Goal: Task Accomplishment & Management: Use online tool/utility

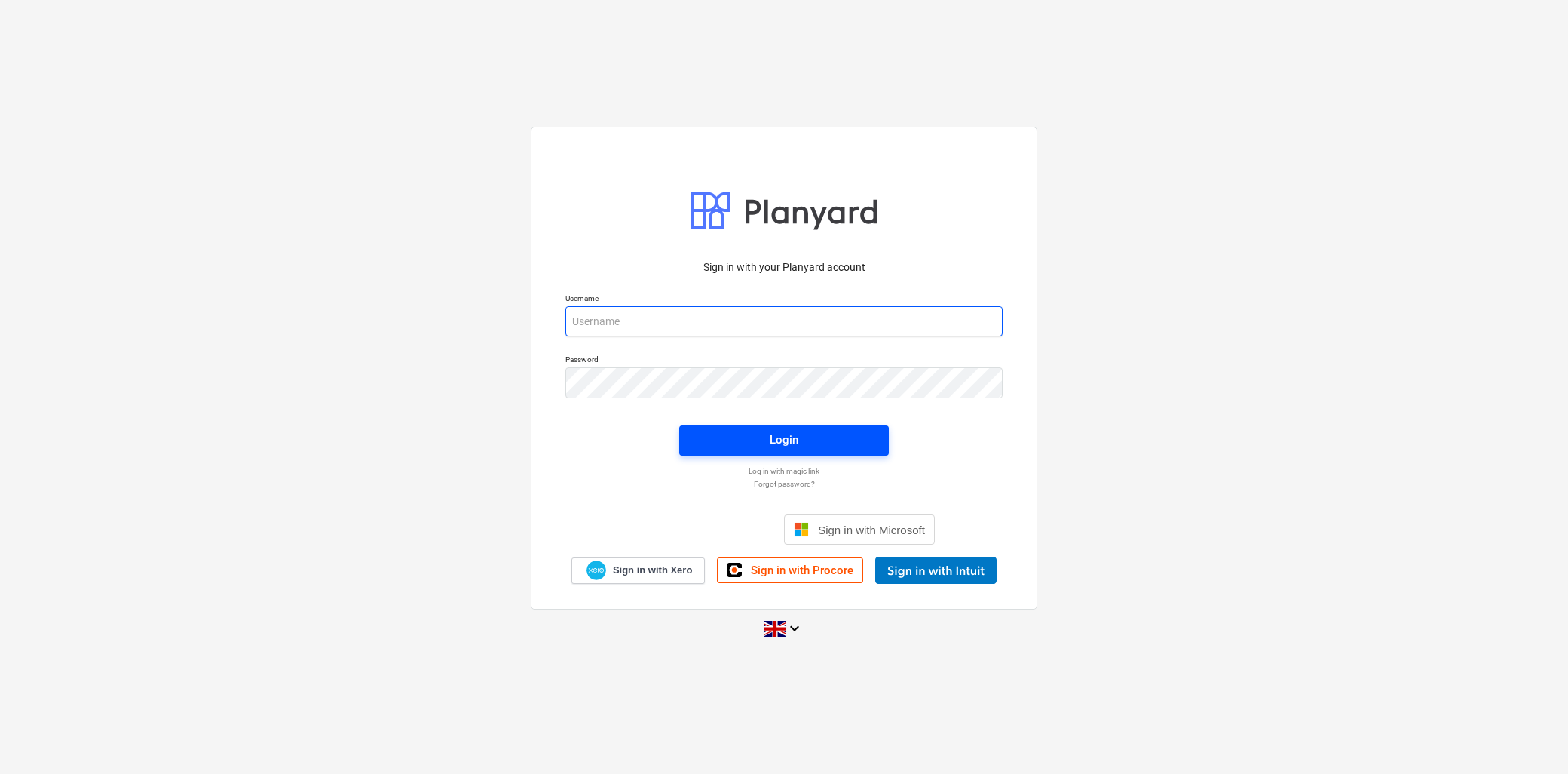
type input "[PERSON_NAME][EMAIL_ADDRESS][DOMAIN_NAME]"
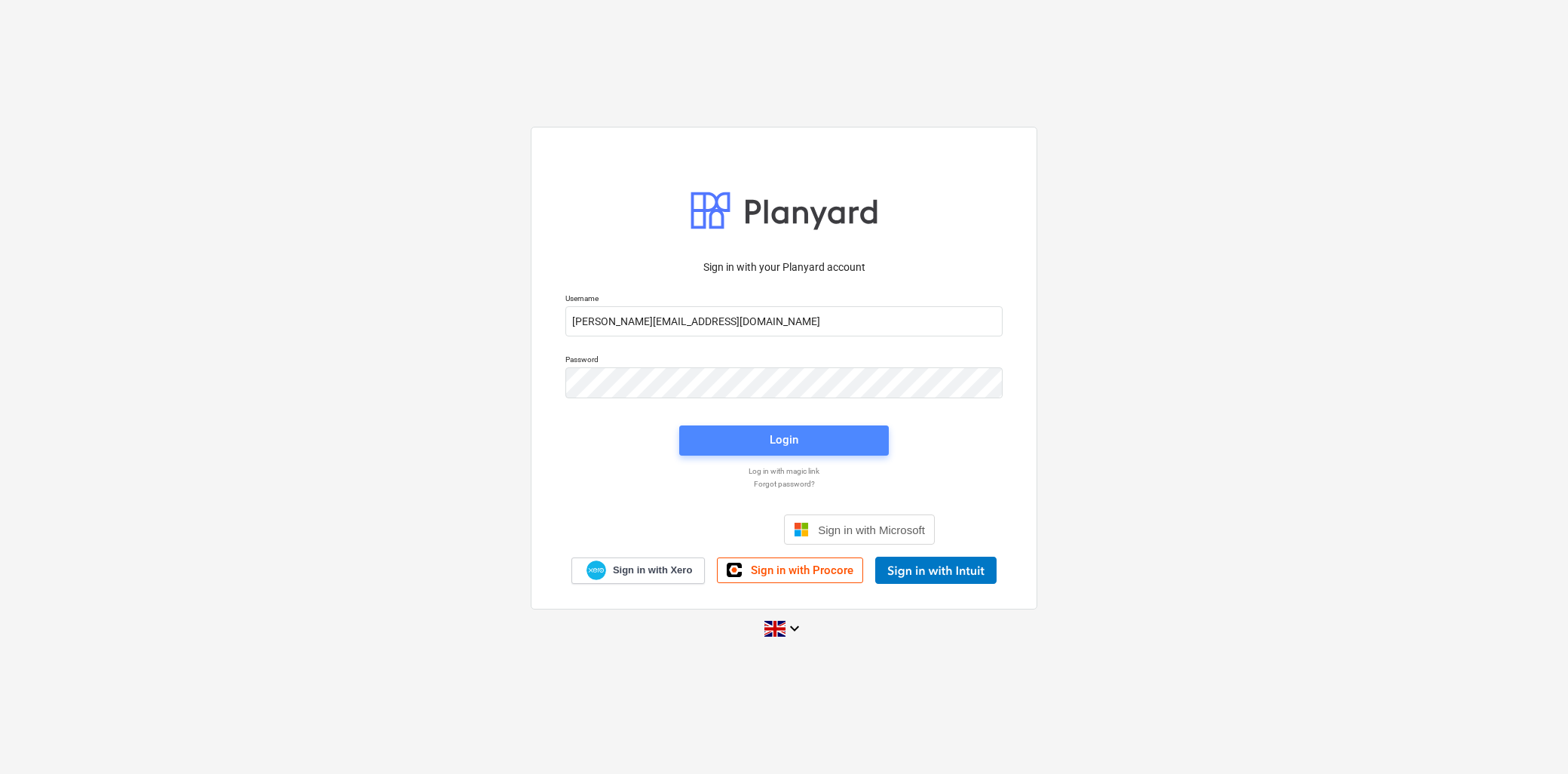
click at [825, 440] on span "Login" at bounding box center [784, 439] width 173 height 19
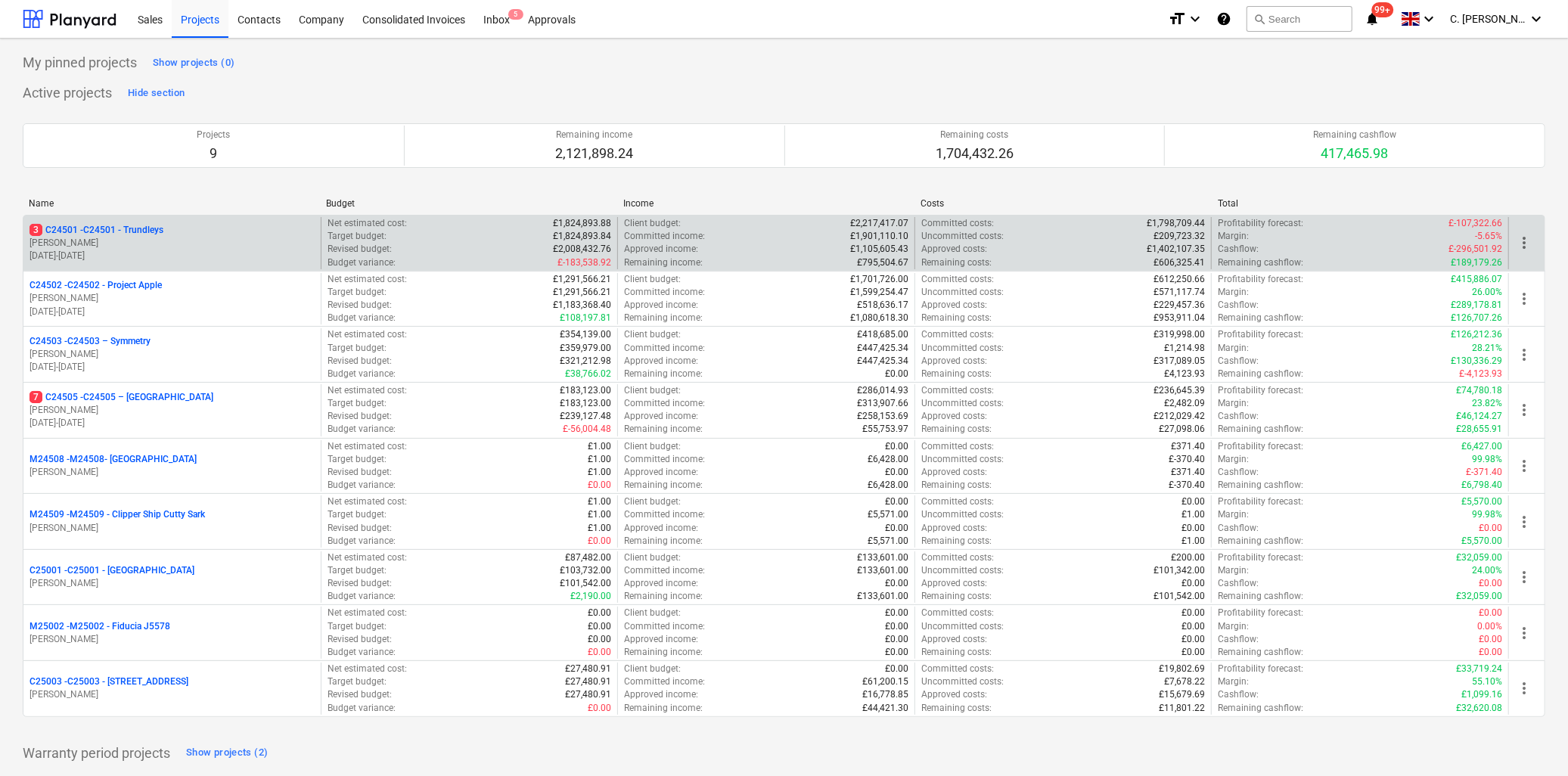
click at [143, 233] on p "3 C24501 - C24501 - Trundleys" at bounding box center [96, 230] width 134 height 13
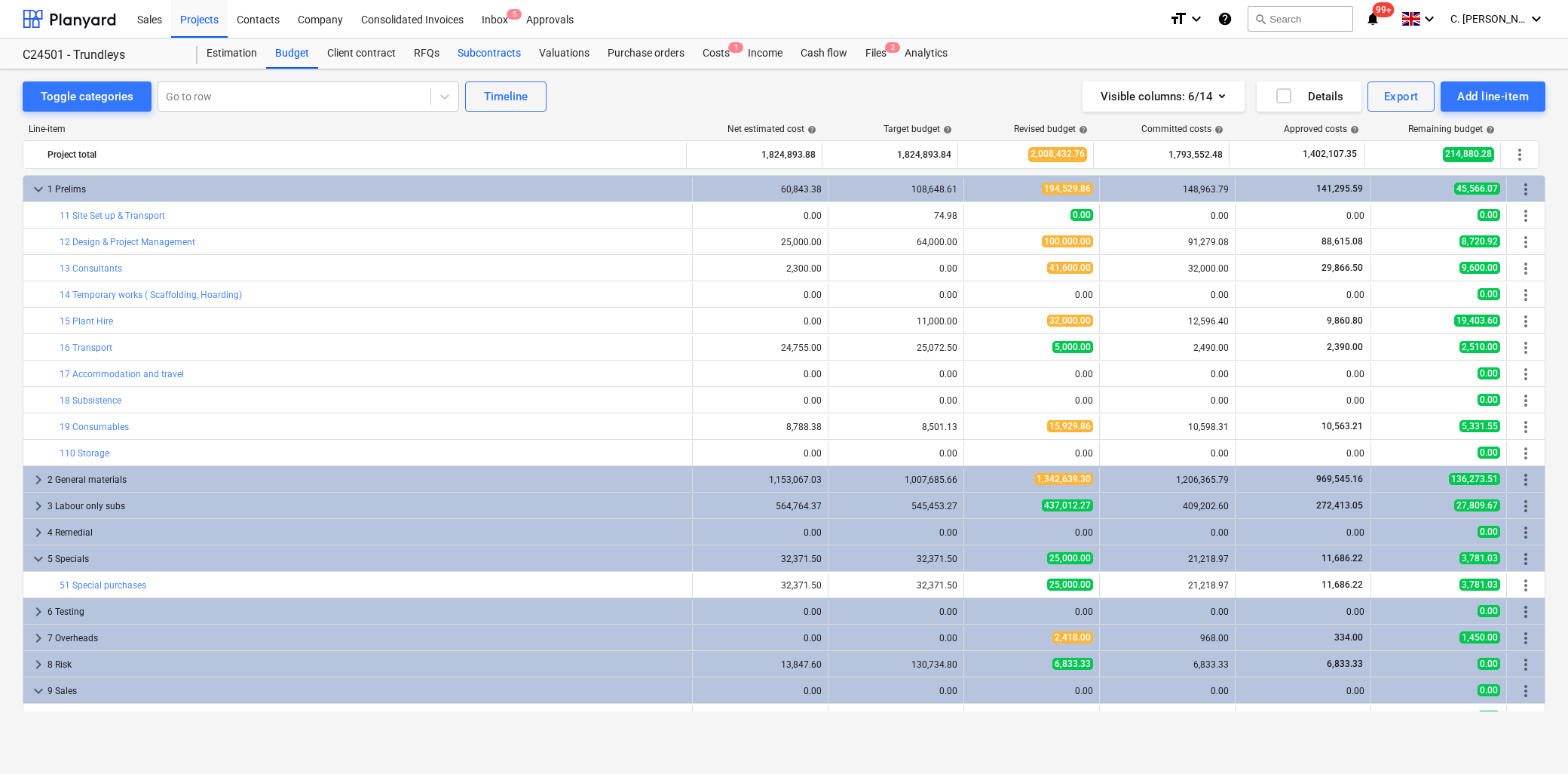
click at [503, 51] on div "Subcontracts" at bounding box center [488, 54] width 81 height 30
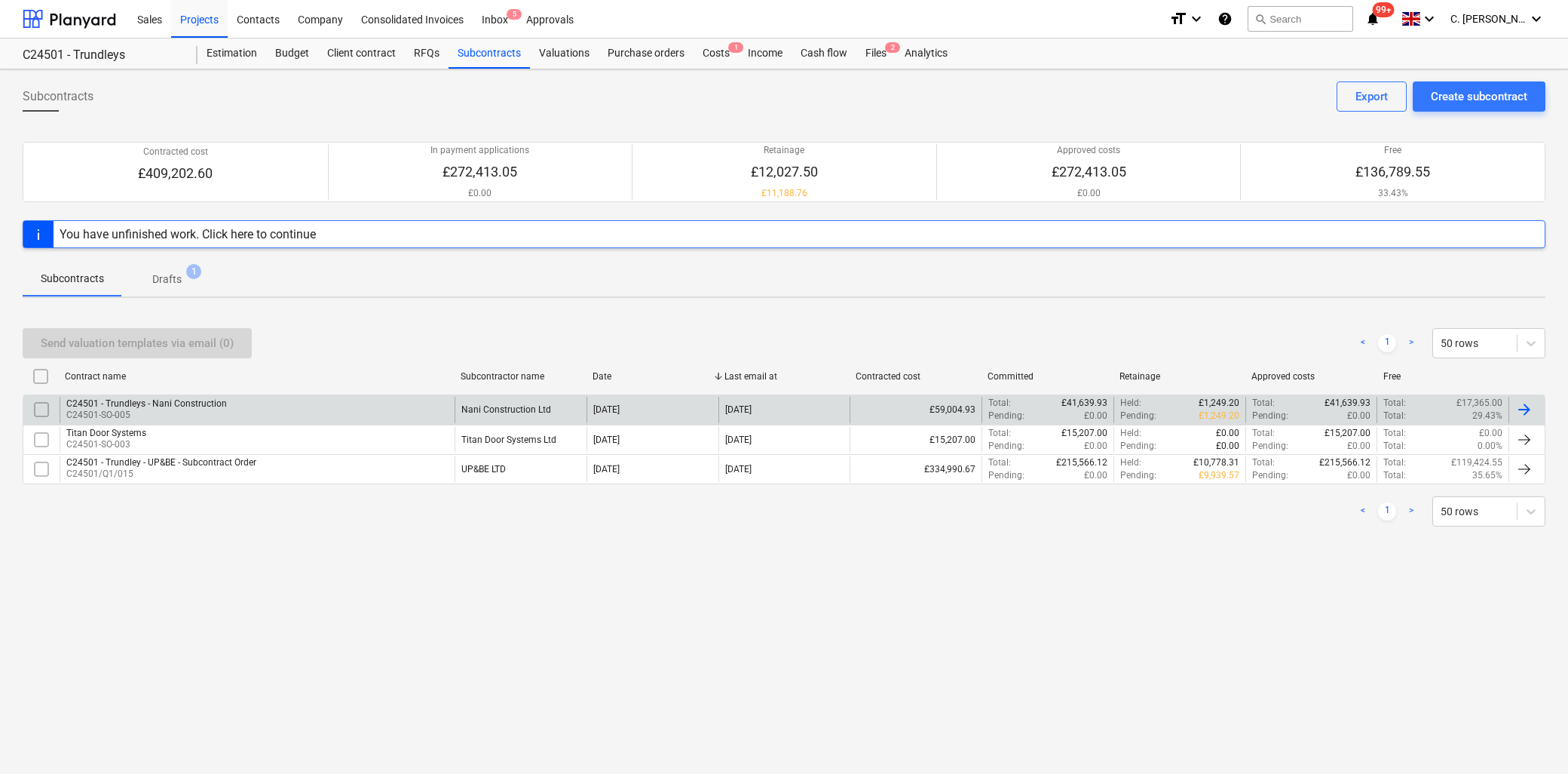
click at [181, 410] on p "C24501-SO-005" at bounding box center [146, 415] width 161 height 13
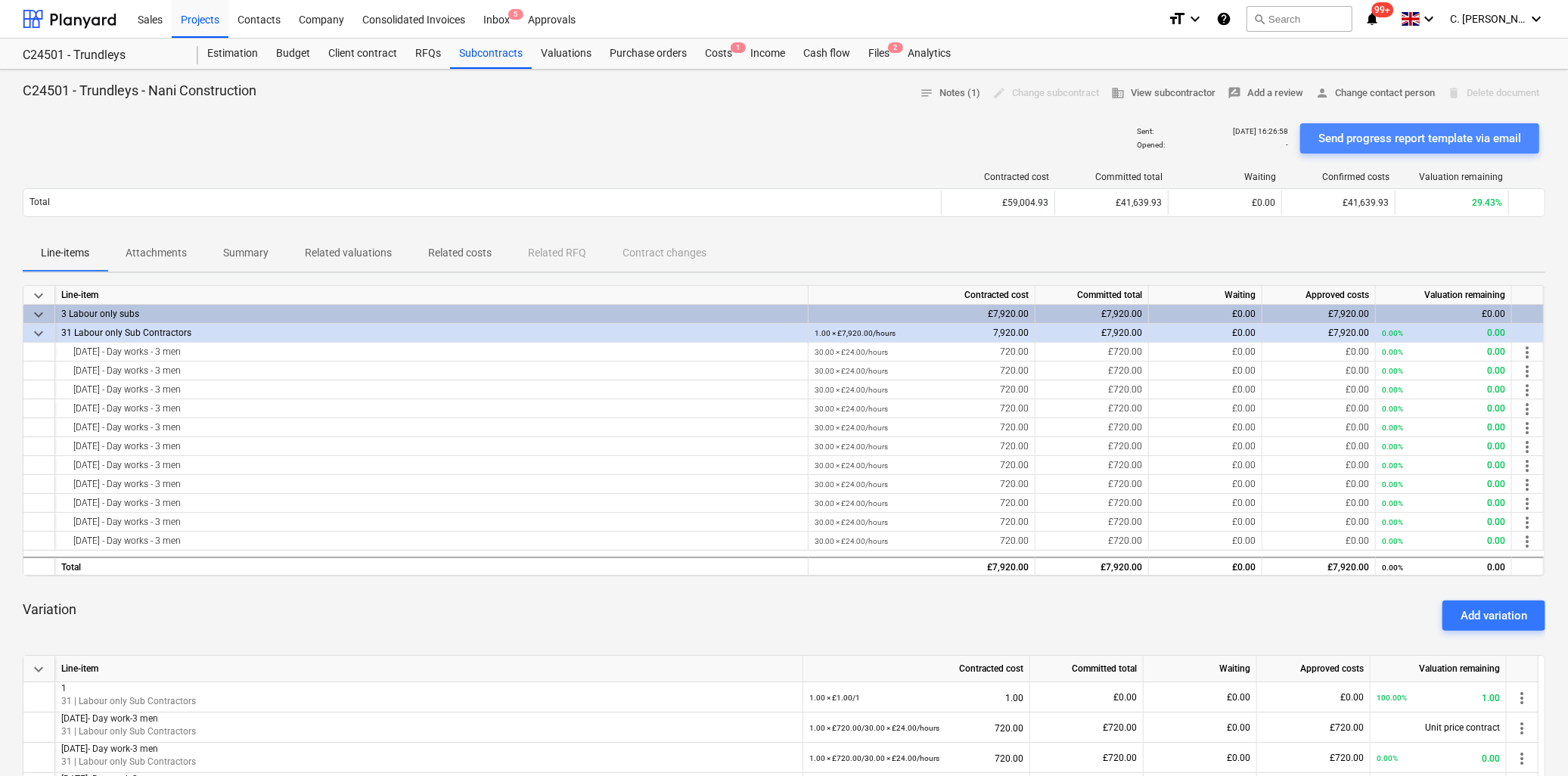
click at [1409, 140] on div "Send progress report template via email" at bounding box center [1420, 138] width 203 height 19
click at [94, 25] on div at bounding box center [70, 18] width 94 height 38
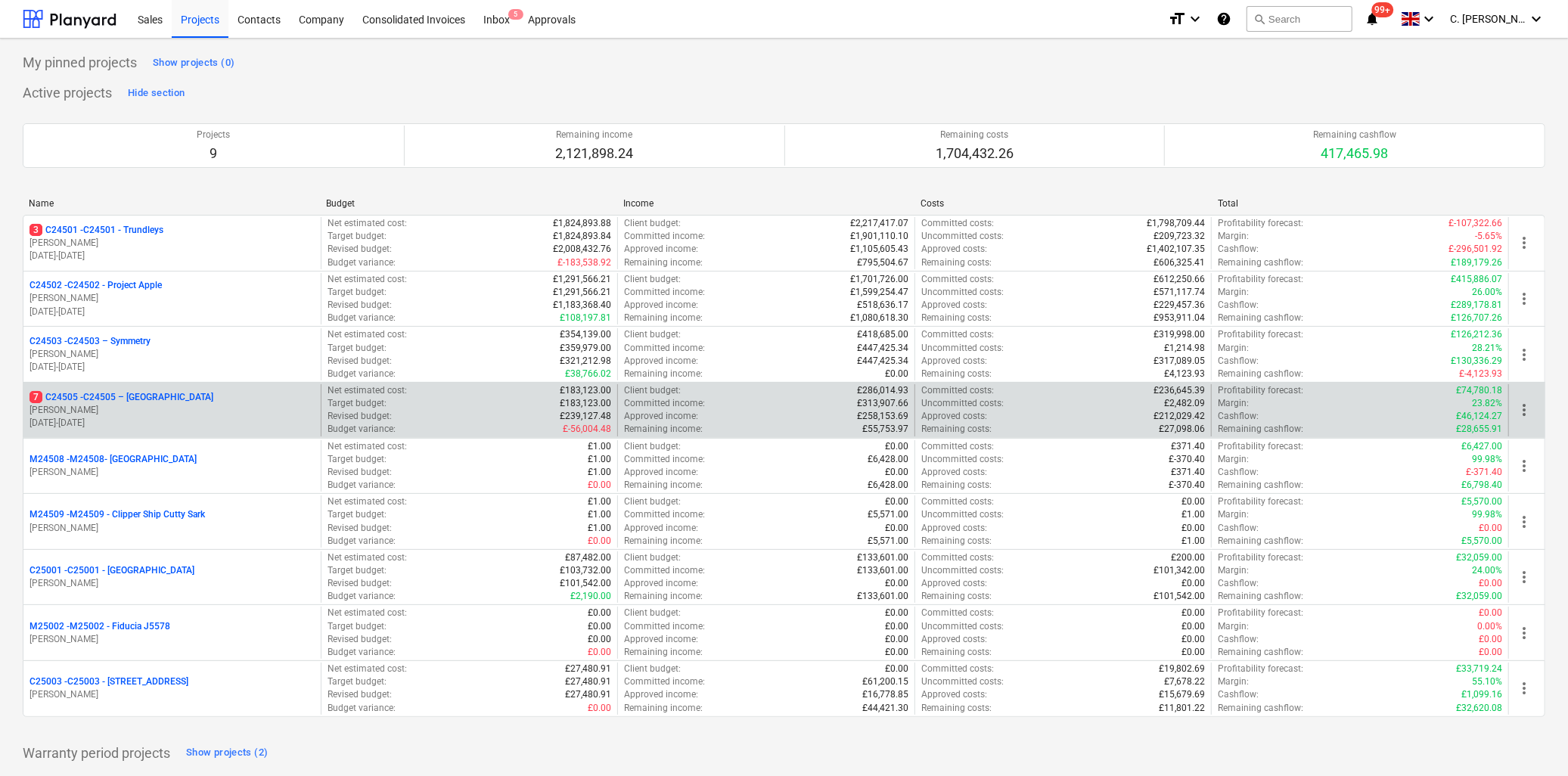
click at [158, 398] on p "7 C24505 - C24505 – [GEOGRAPHIC_DATA]" at bounding box center [121, 397] width 184 height 13
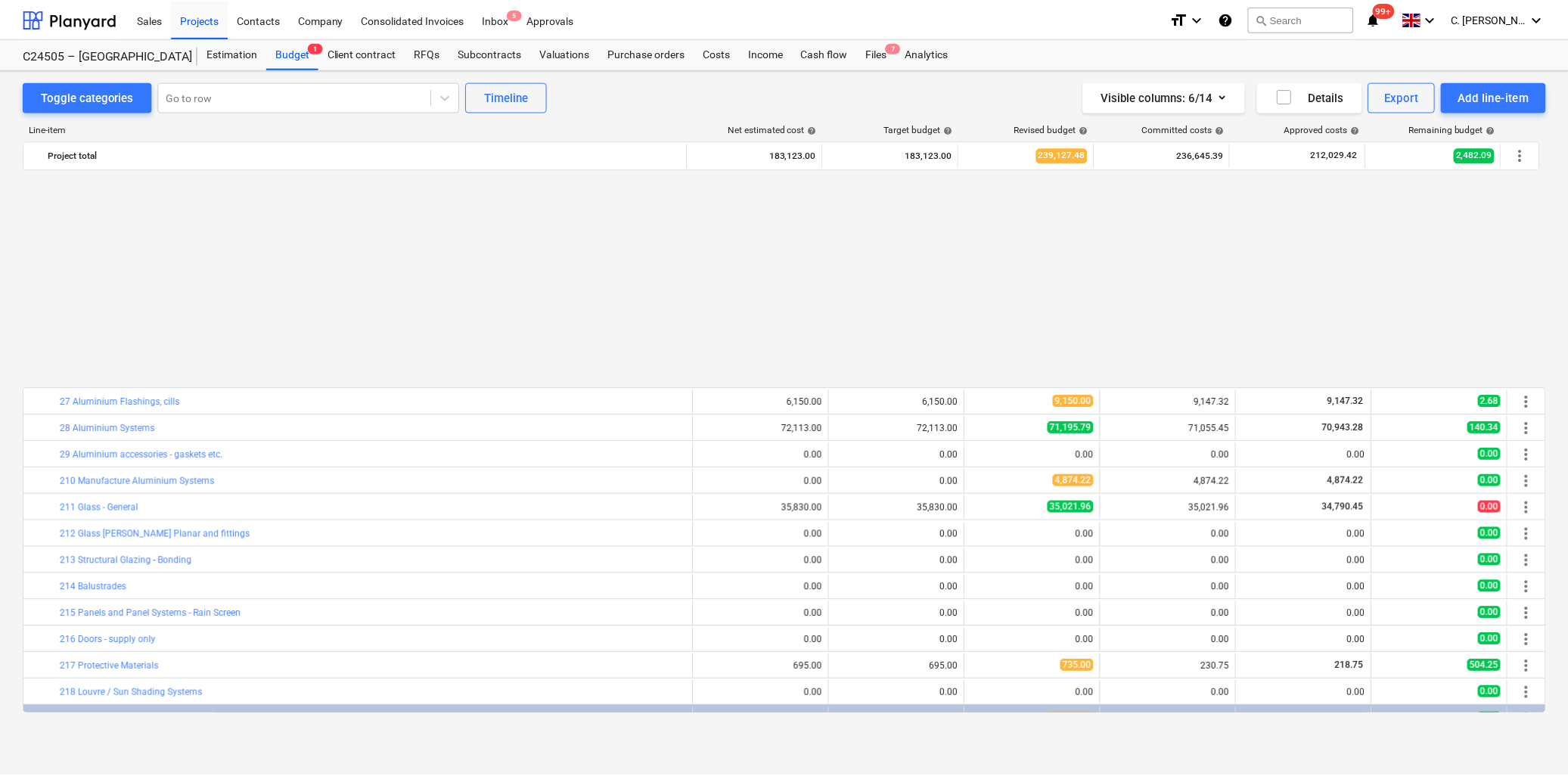
scroll to position [759, 0]
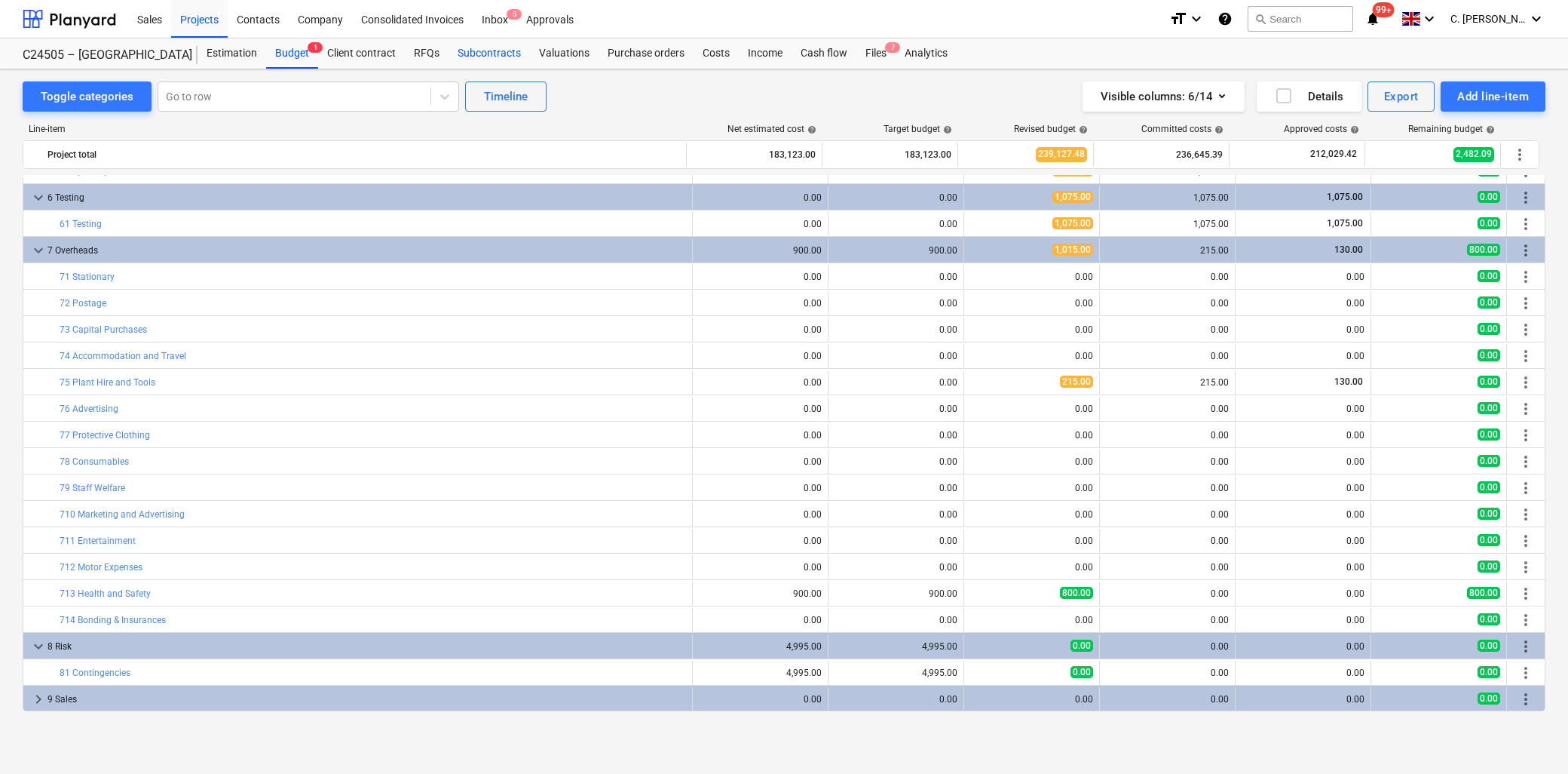
click at [499, 51] on div "Subcontracts" at bounding box center [488, 54] width 81 height 30
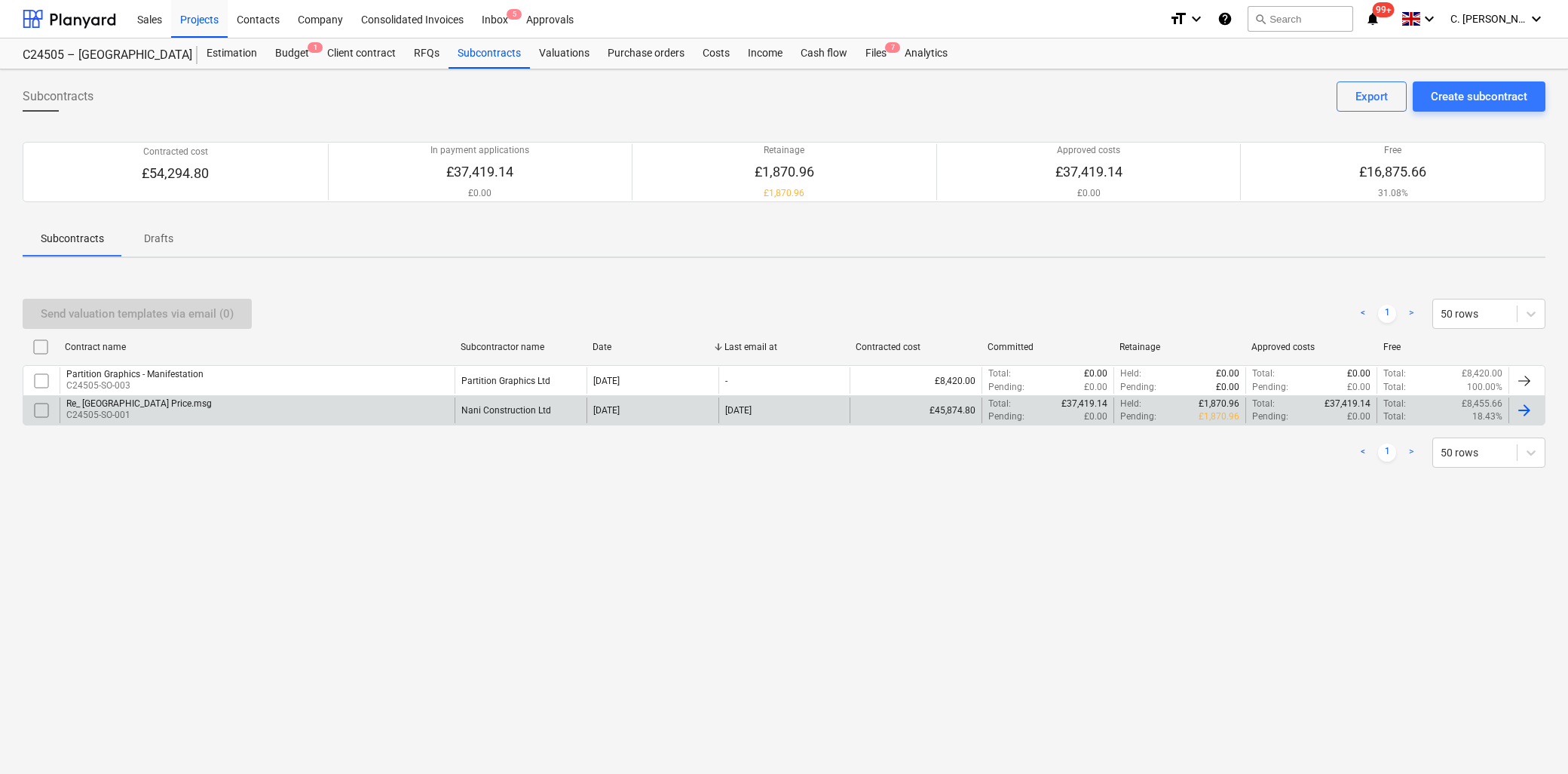
click at [190, 406] on div "Re_ [GEOGRAPHIC_DATA] Price.msg" at bounding box center [139, 403] width 146 height 11
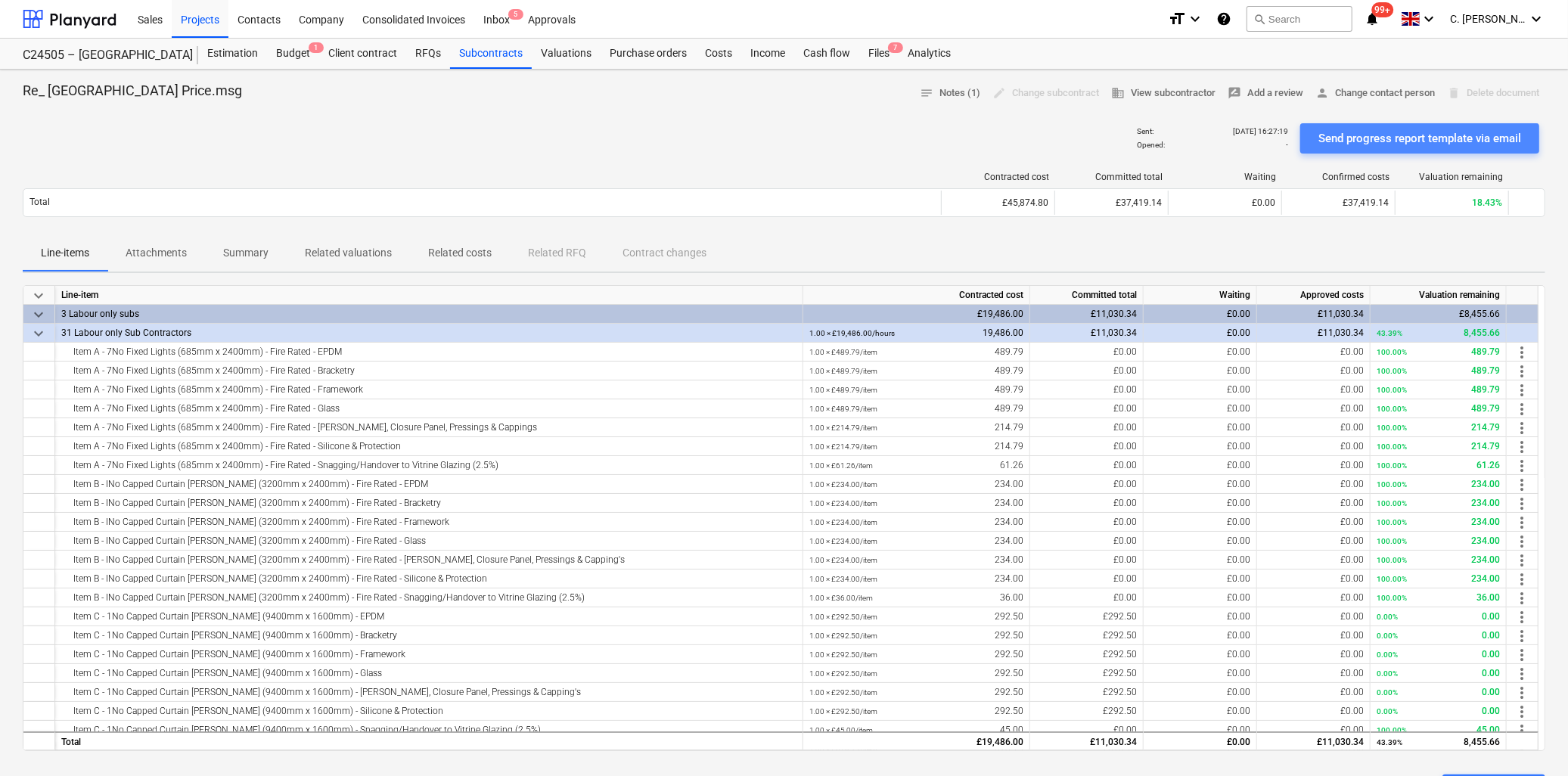
click at [1420, 144] on div "Send progress report template via email" at bounding box center [1420, 138] width 203 height 19
click at [50, 20] on div at bounding box center [70, 18] width 94 height 38
